Goal: Task Accomplishment & Management: Manage account settings

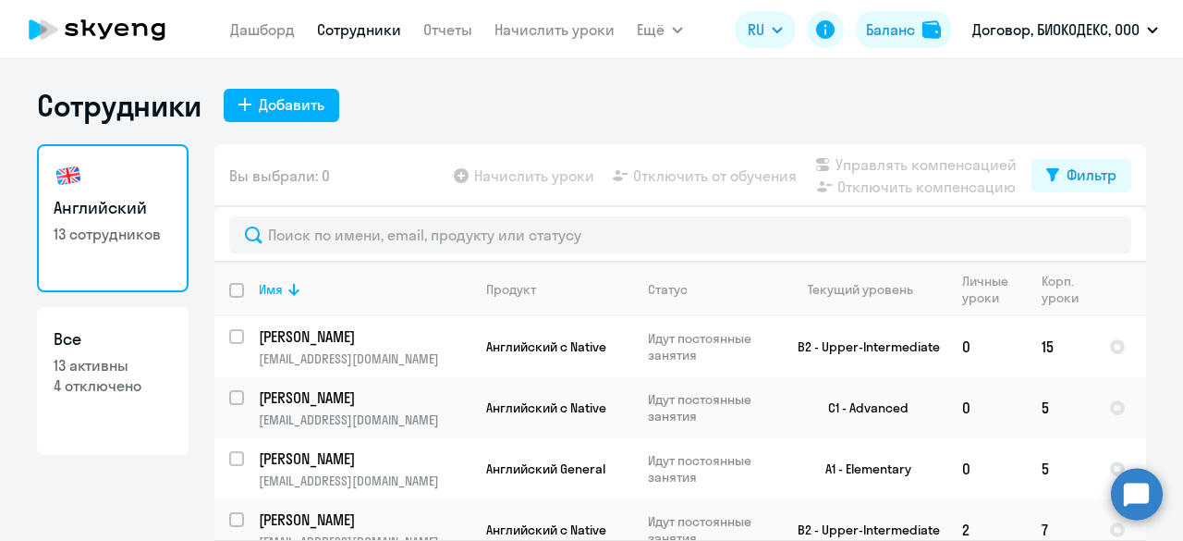
select select "30"
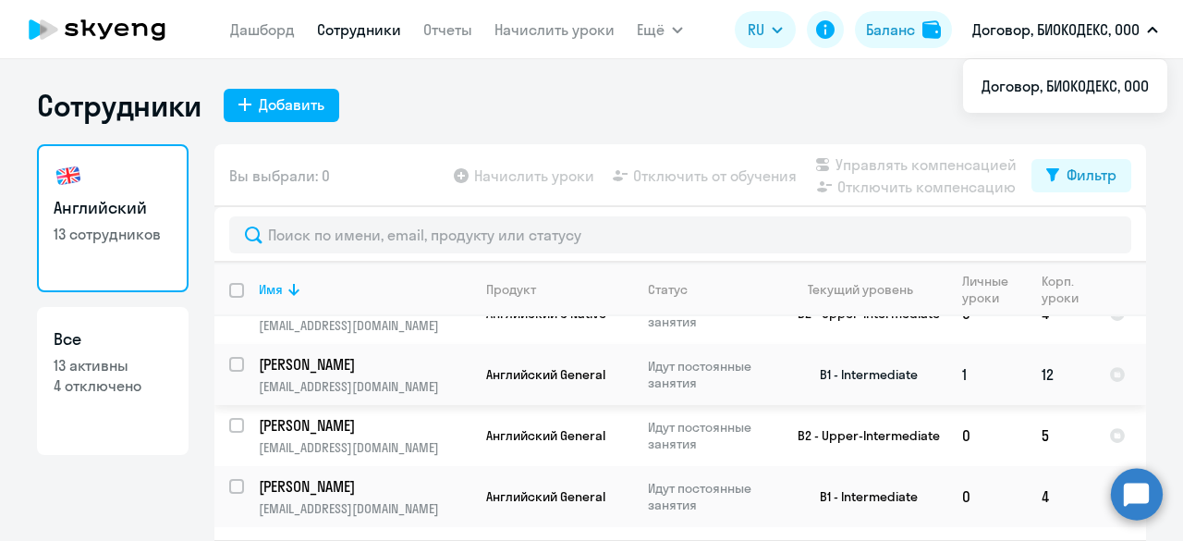
scroll to position [185, 0]
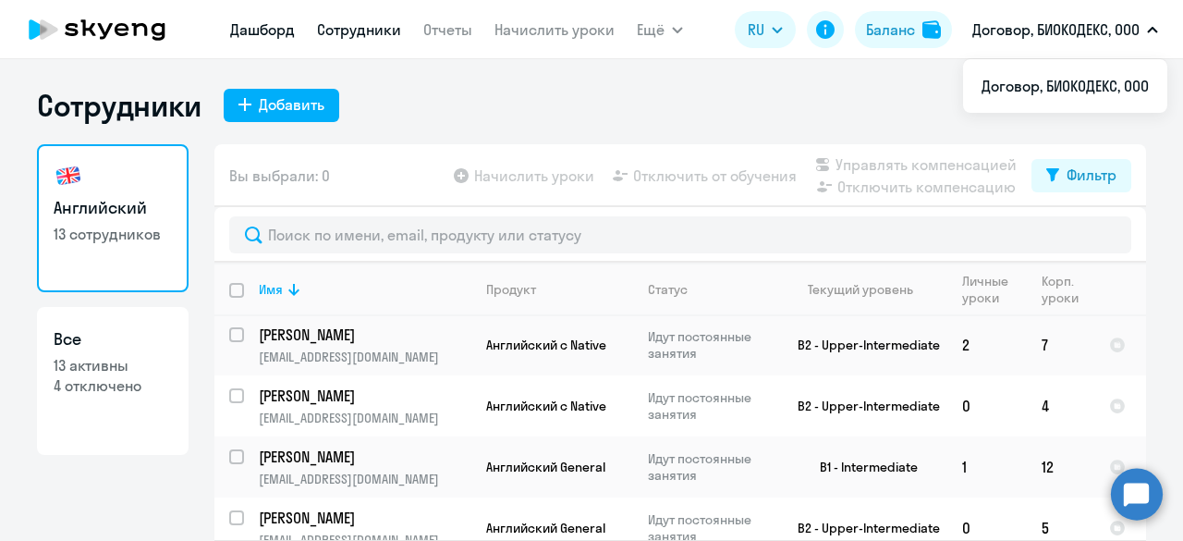
click at [274, 34] on link "Дашборд" at bounding box center [262, 29] width 65 height 18
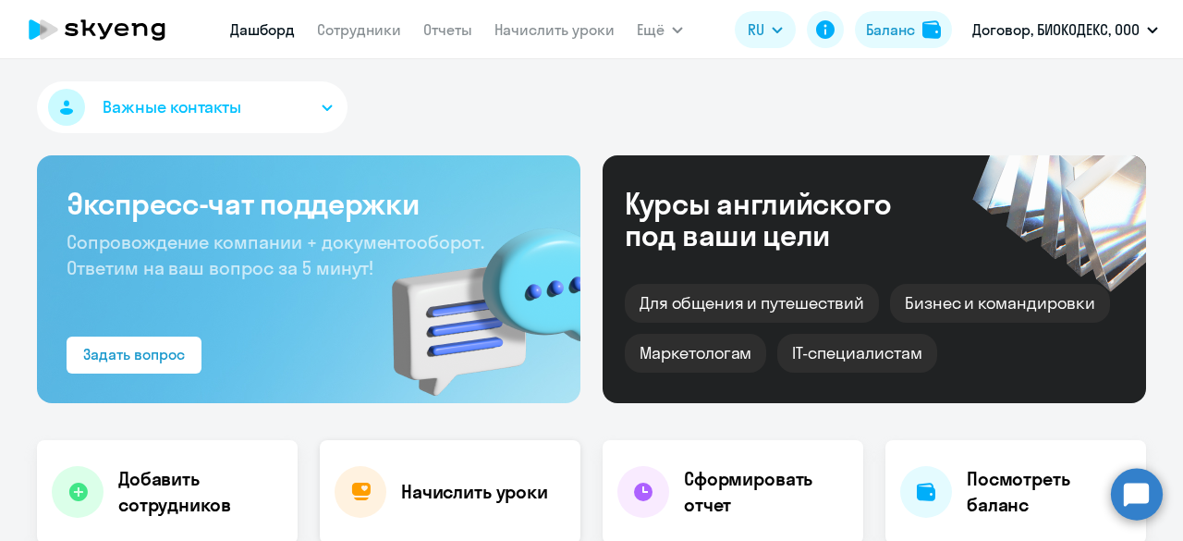
click at [469, 497] on h4 "Начислить уроки" at bounding box center [474, 492] width 147 height 26
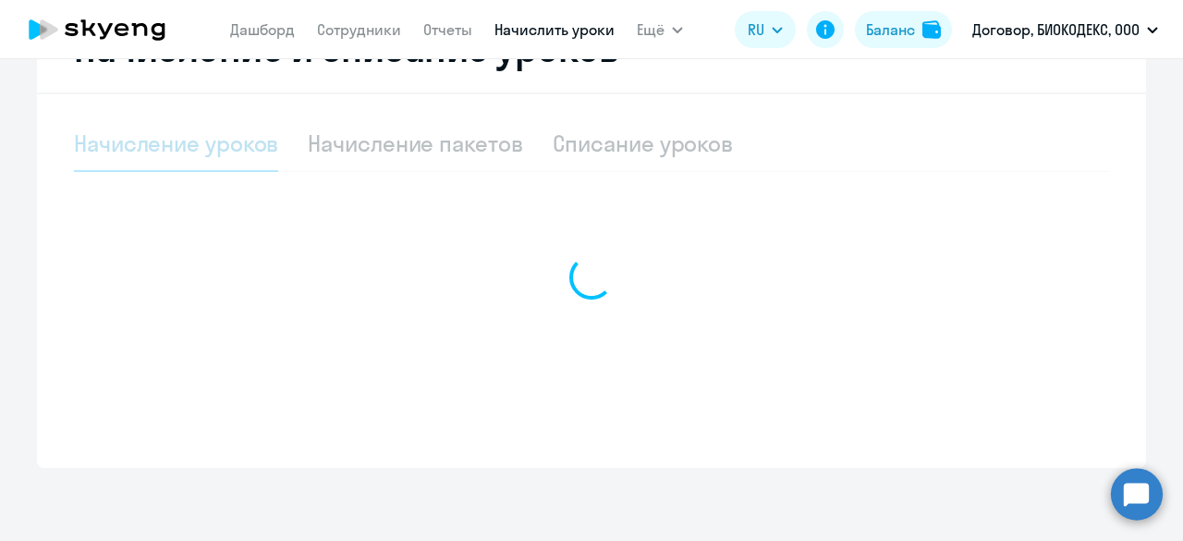
select select "10"
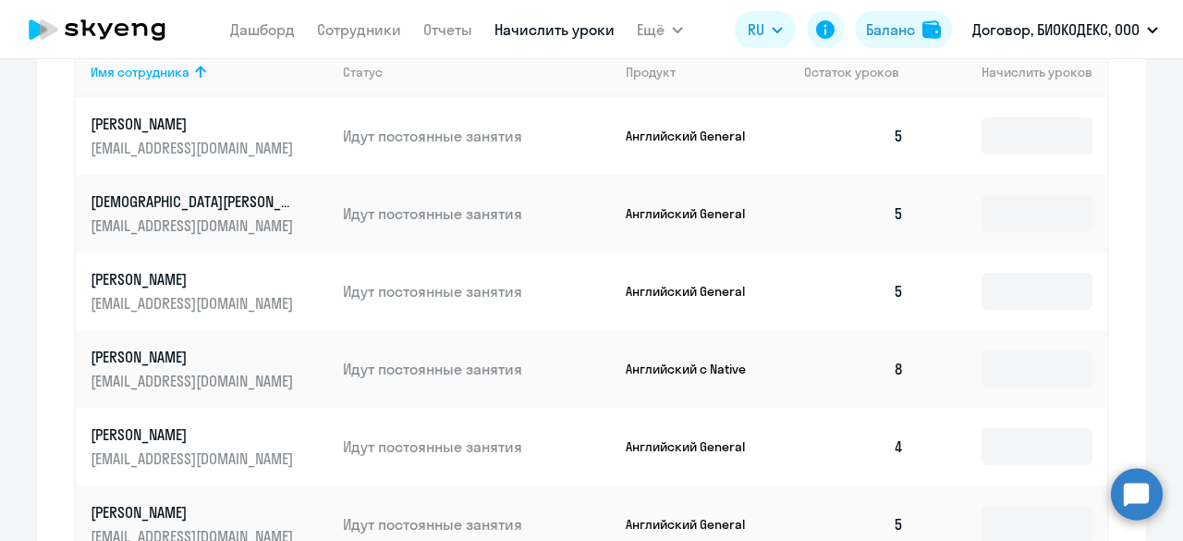
scroll to position [765, 0]
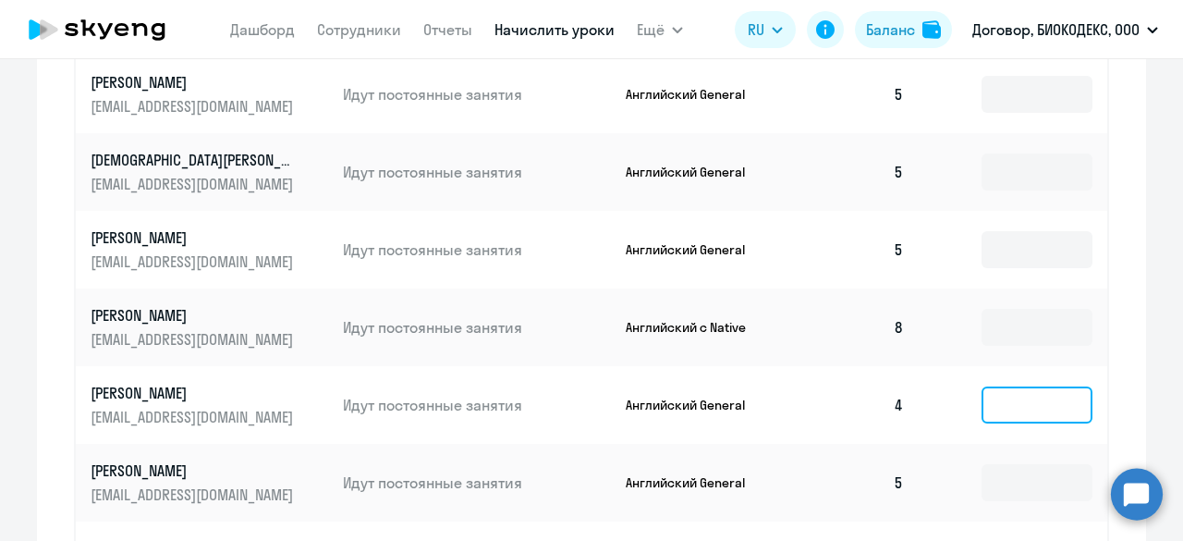
click at [982, 395] on input at bounding box center [1036, 404] width 111 height 37
click at [1003, 406] on input "text" at bounding box center [1036, 404] width 111 height 37
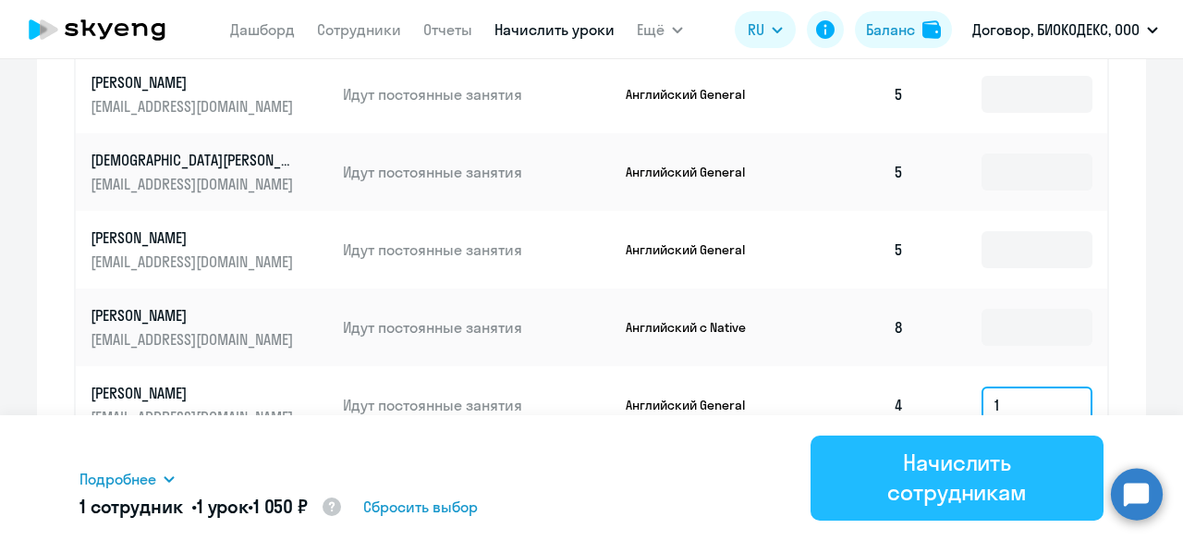
type input "1"
click at [967, 458] on div "Начислить сотрудникам" at bounding box center [956, 476] width 241 height 59
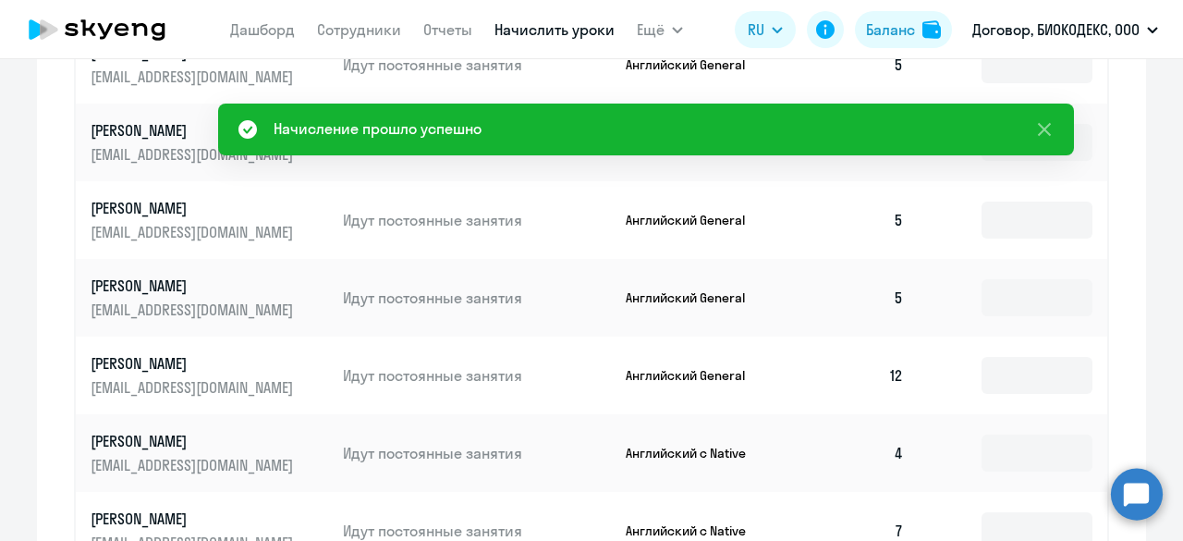
scroll to position [1042, 0]
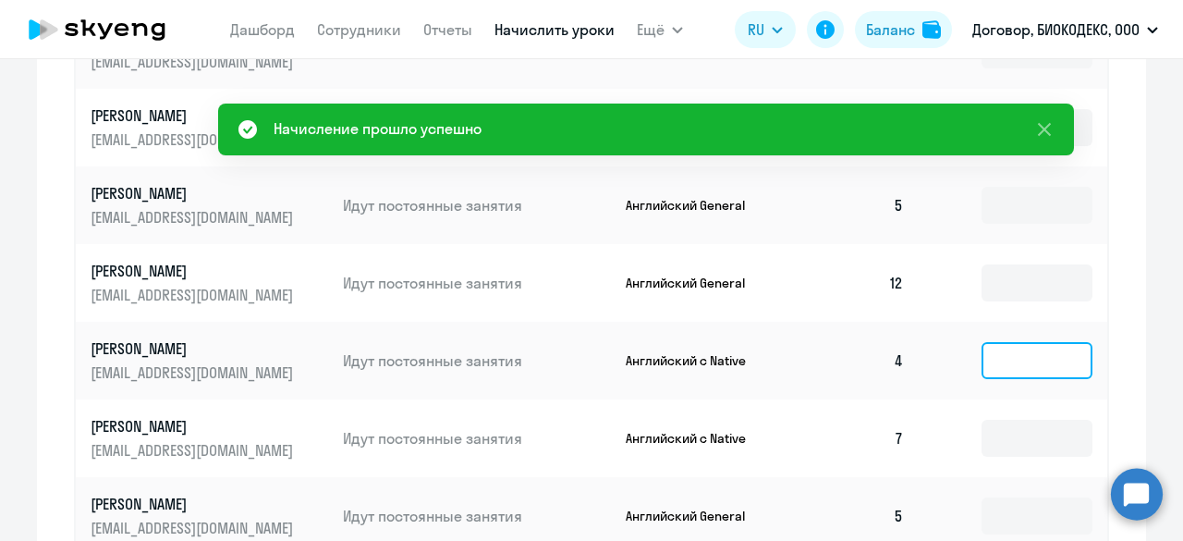
click at [1002, 356] on input at bounding box center [1036, 360] width 111 height 37
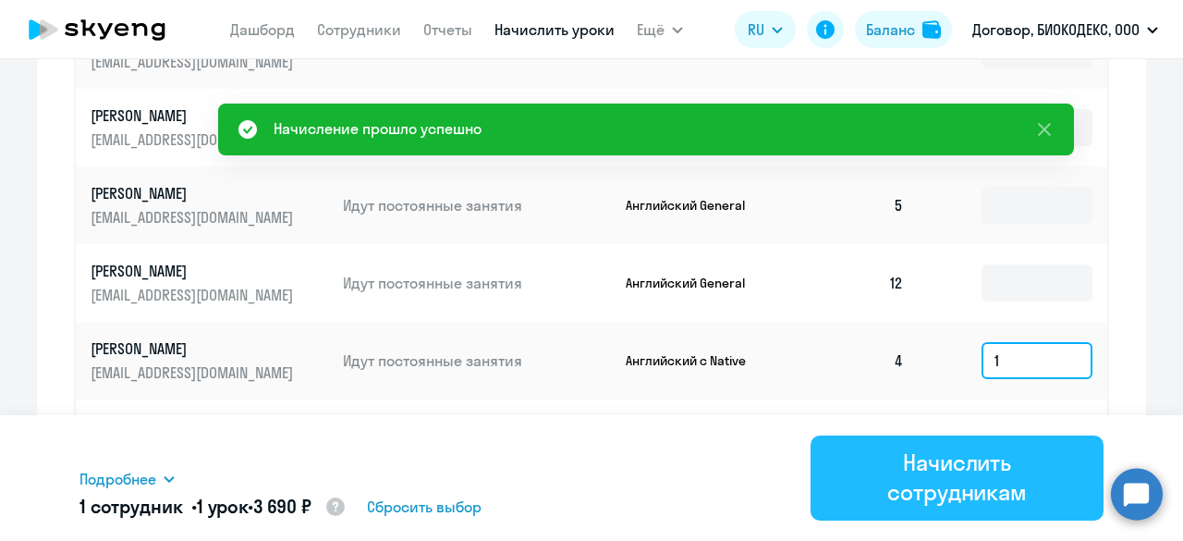
type input "1"
click at [985, 474] on div "Начислить сотрудникам" at bounding box center [956, 476] width 241 height 59
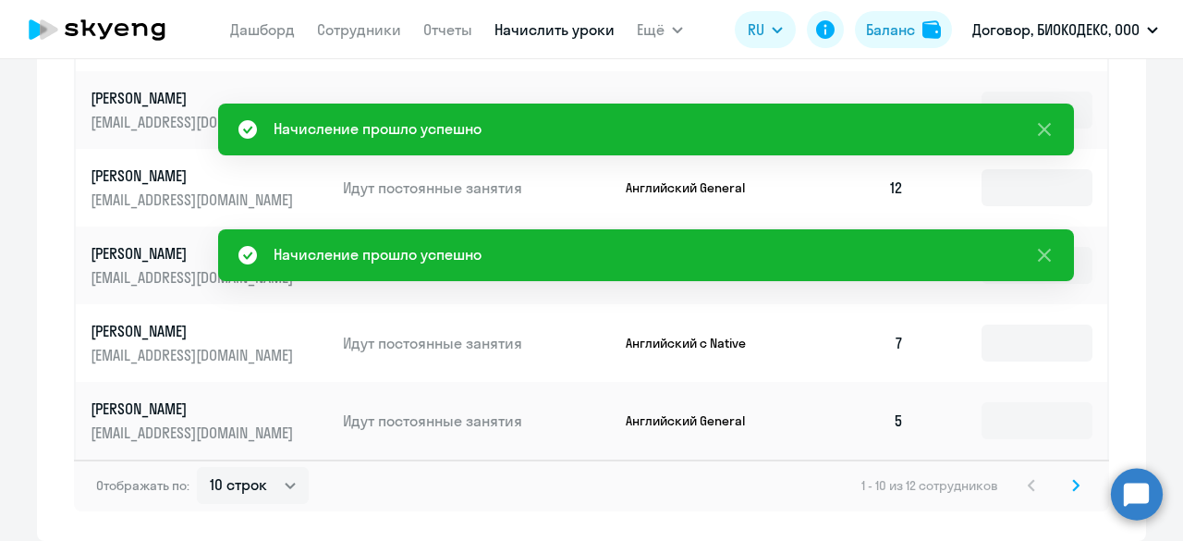
scroll to position [1210, 0]
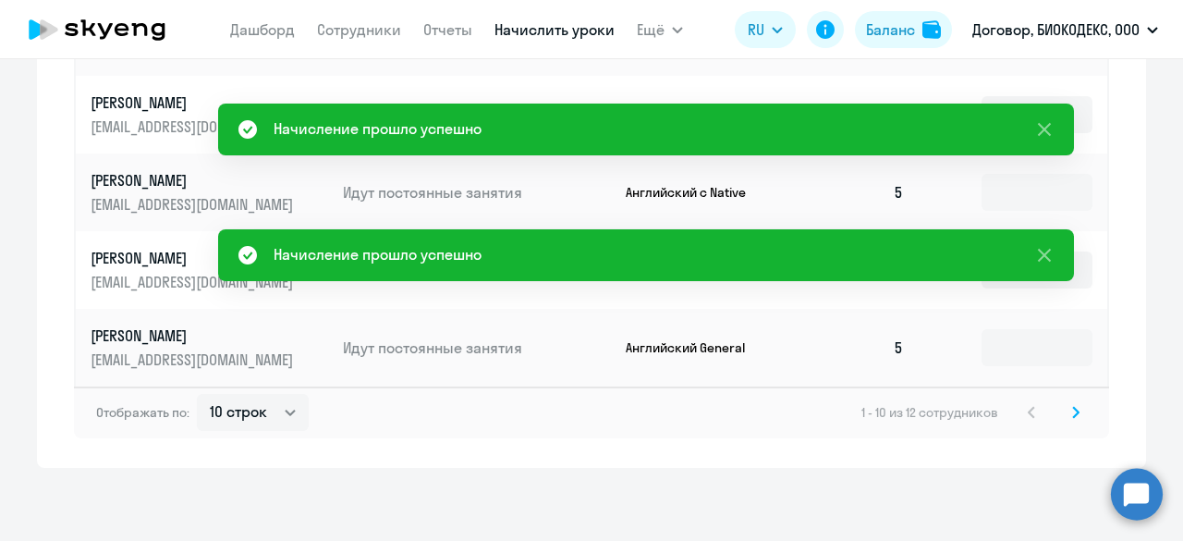
click at [1072, 411] on icon at bounding box center [1075, 412] width 7 height 13
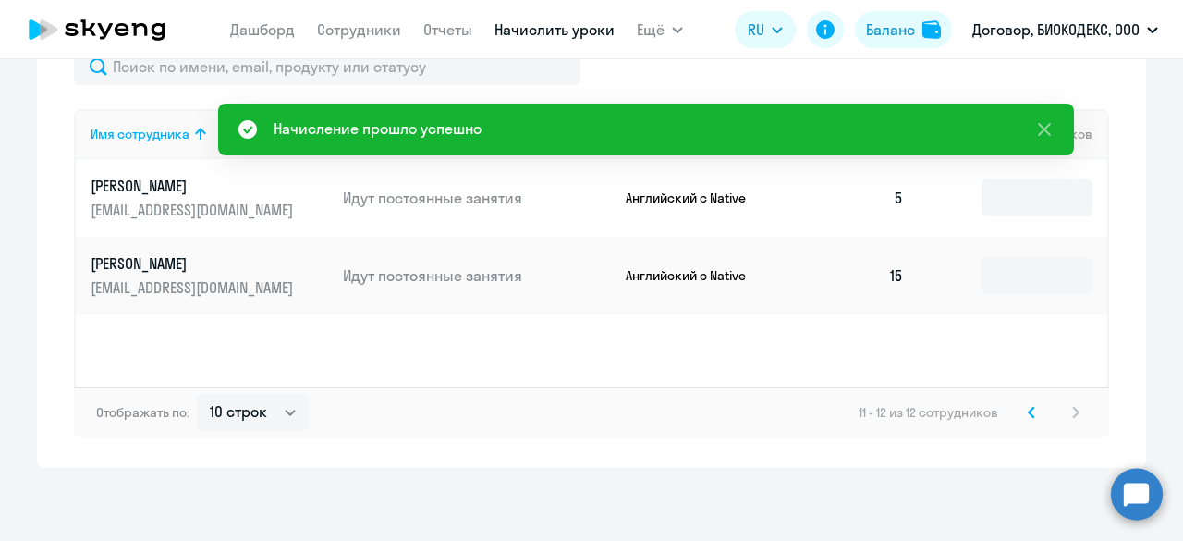
scroll to position [477, 0]
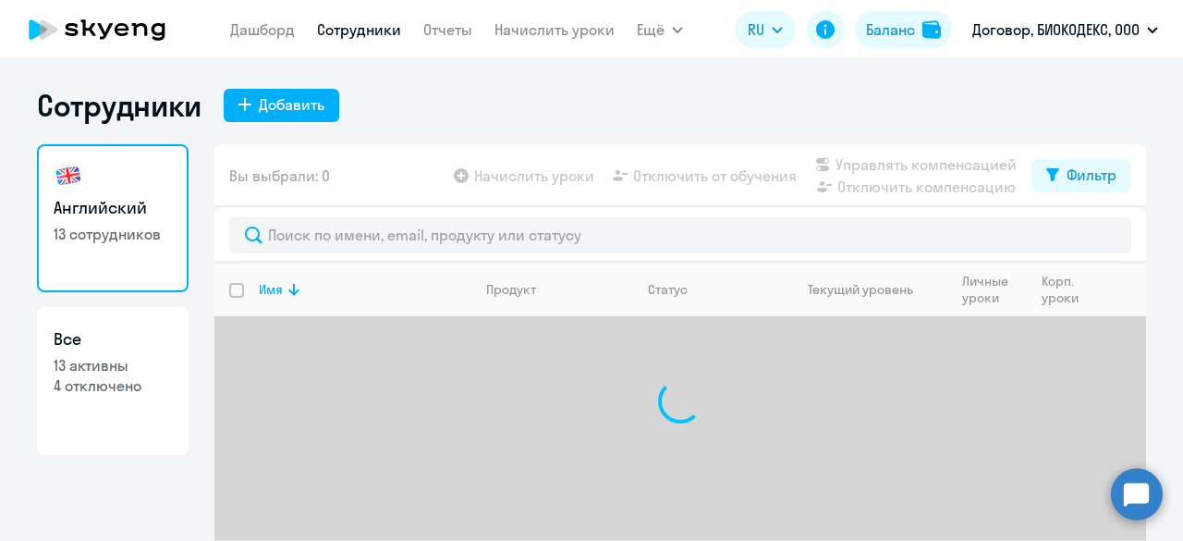
select select "30"
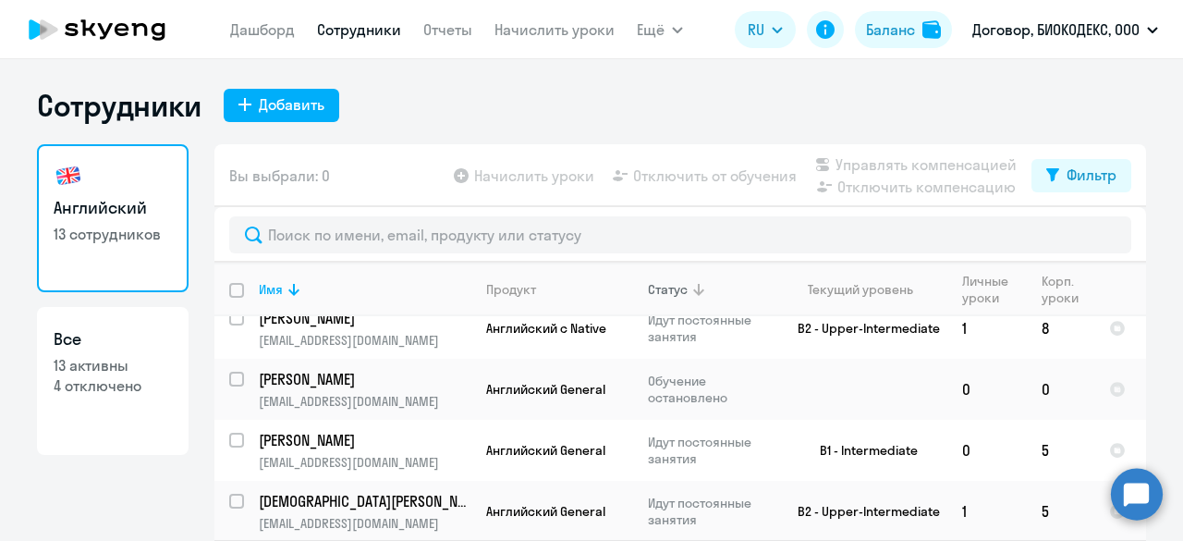
scroll to position [553, 0]
